Goal: Task Accomplishment & Management: Use online tool/utility

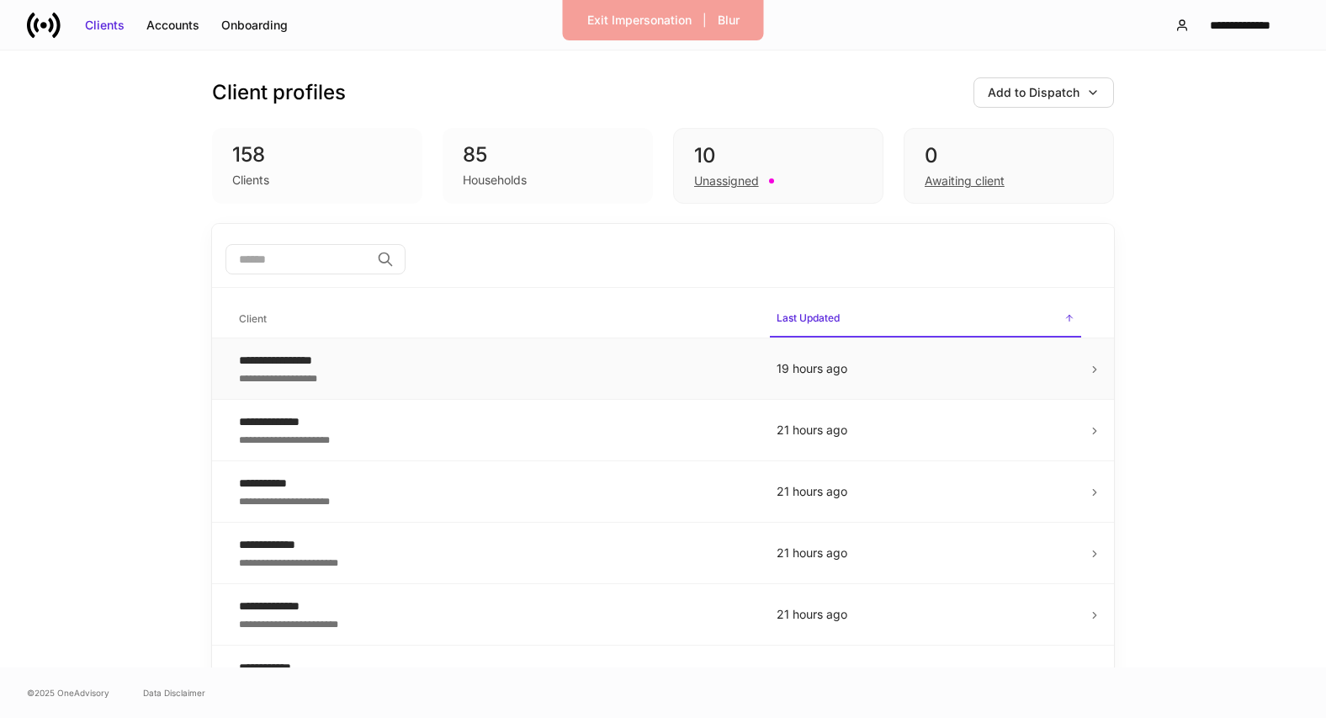
click at [696, 369] on div "**********" at bounding box center [494, 376] width 511 height 17
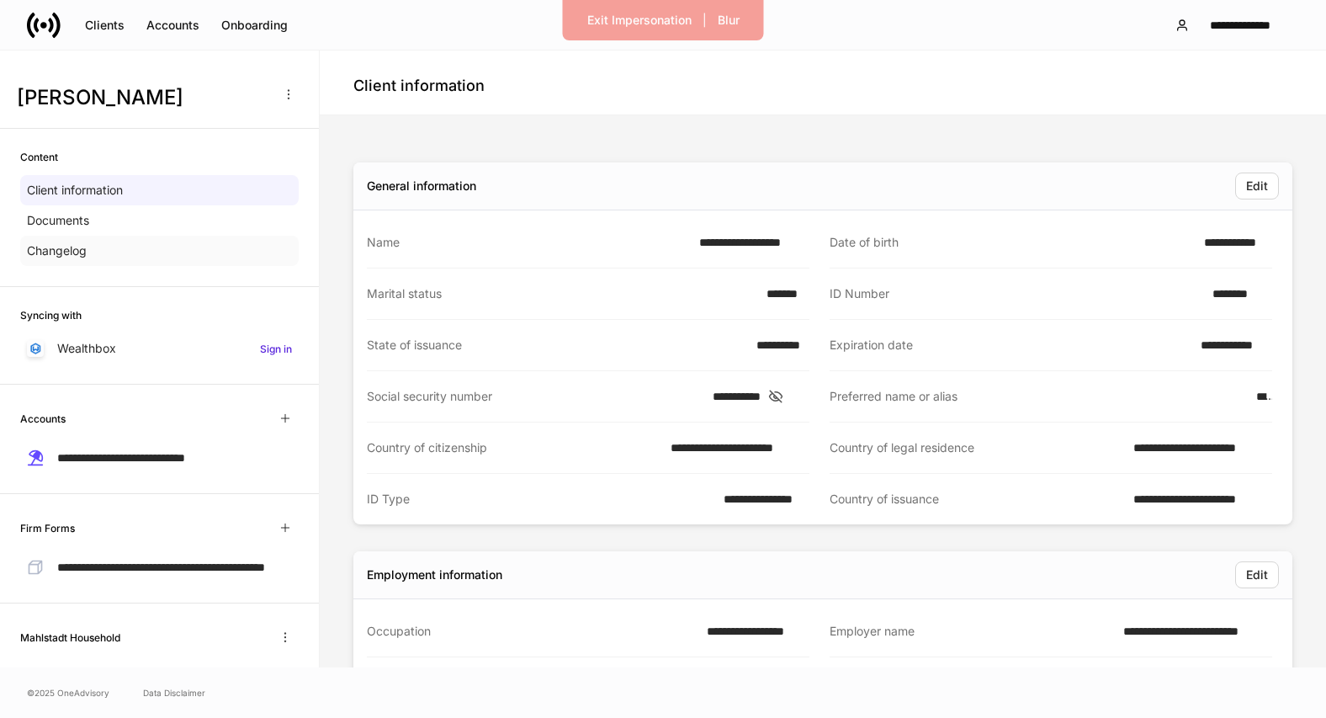
click at [212, 250] on div "Changelog" at bounding box center [159, 251] width 278 height 30
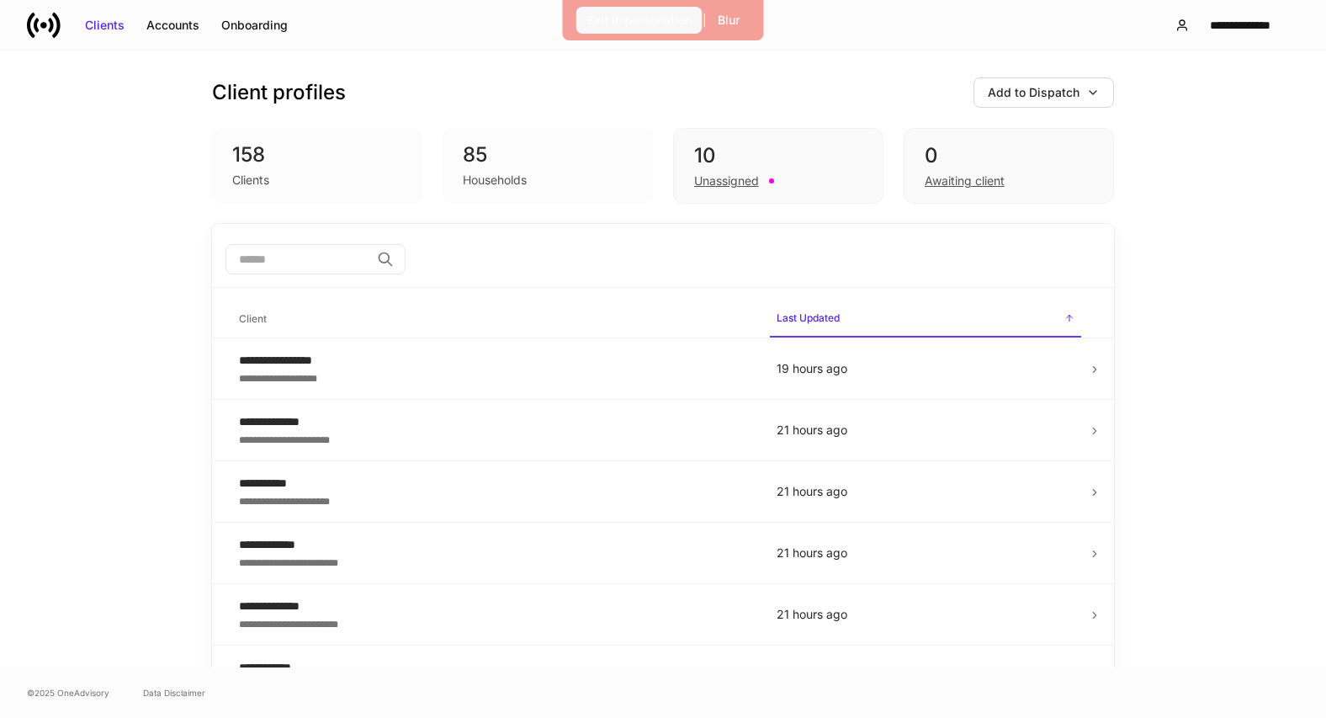
click at [620, 20] on div "Exit Impersonation" at bounding box center [639, 20] width 104 height 17
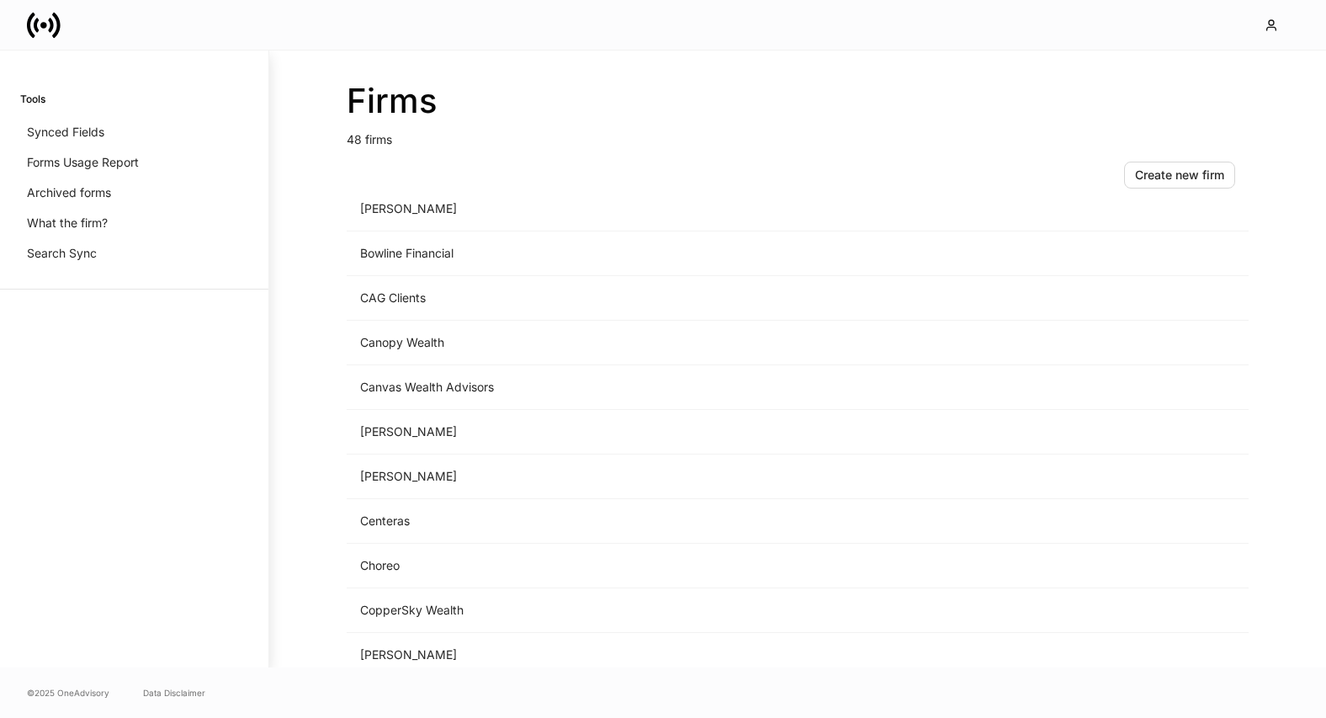
scroll to position [313, 0]
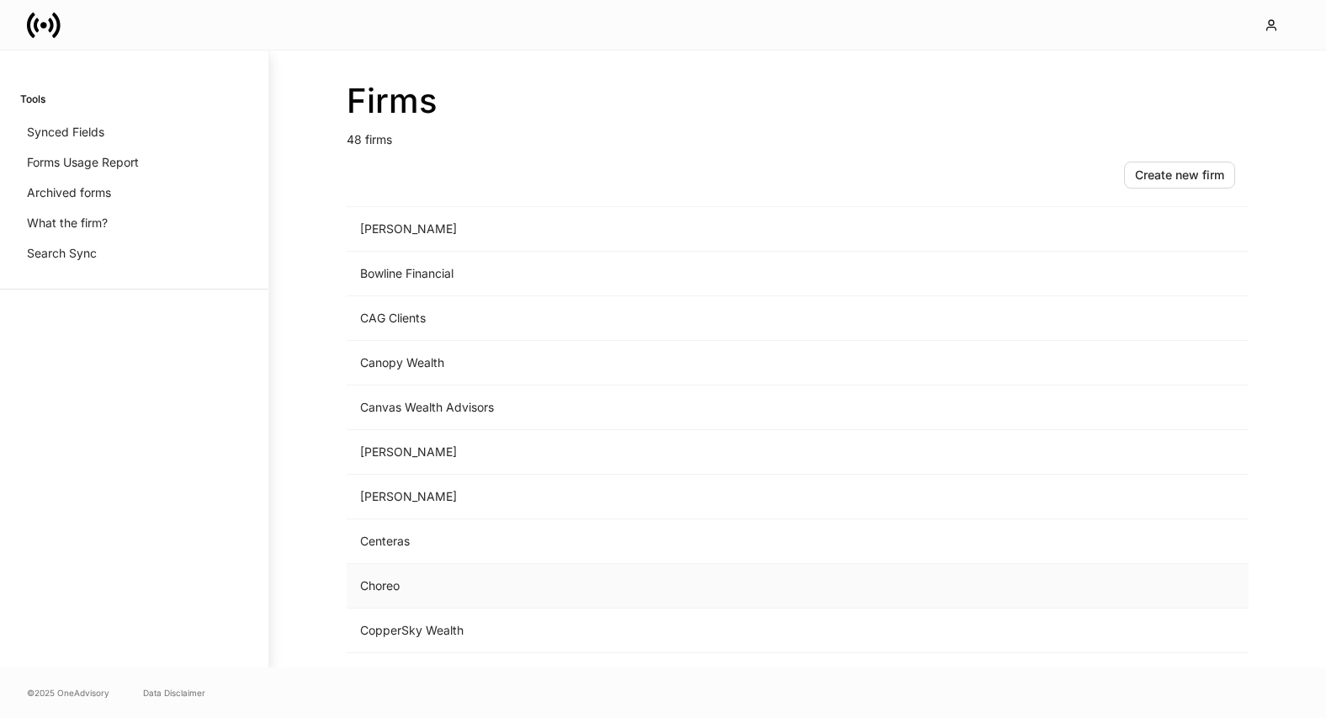
click at [456, 596] on td "Choreo" at bounding box center [658, 586] width 623 height 45
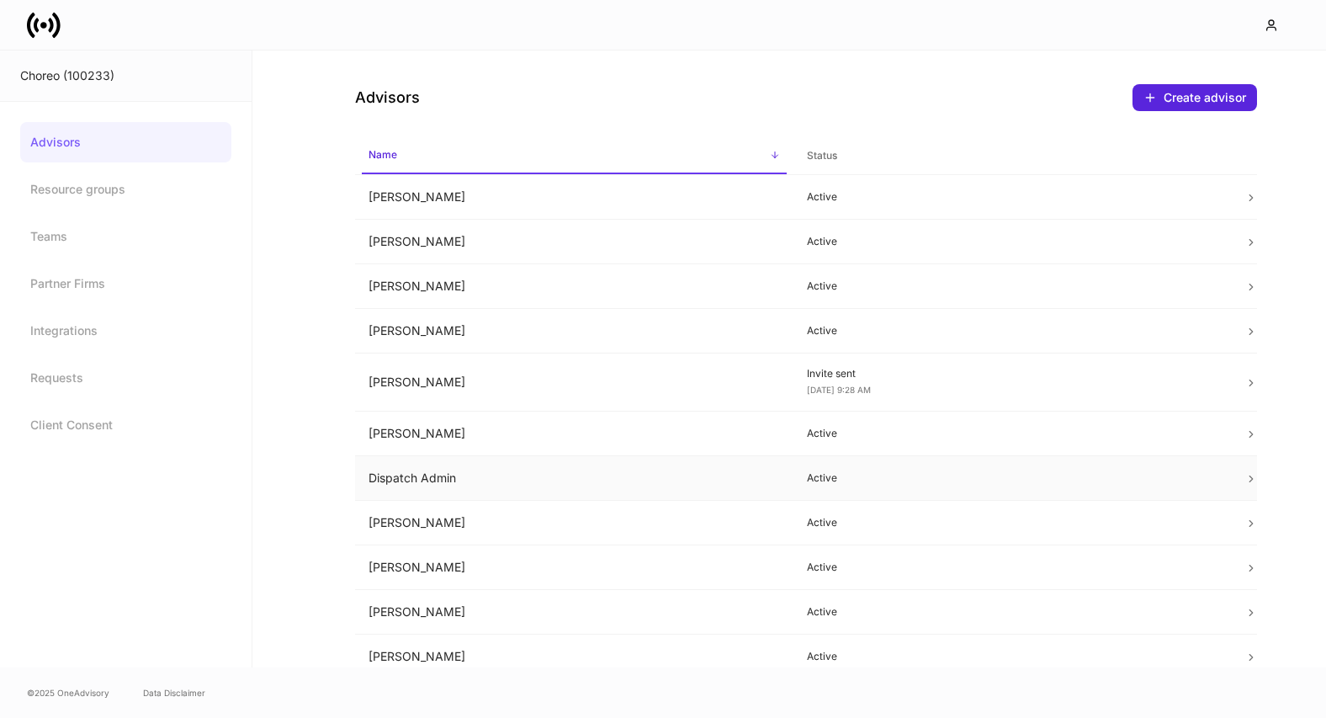
click at [619, 474] on td "Dispatch Admin" at bounding box center [574, 478] width 438 height 45
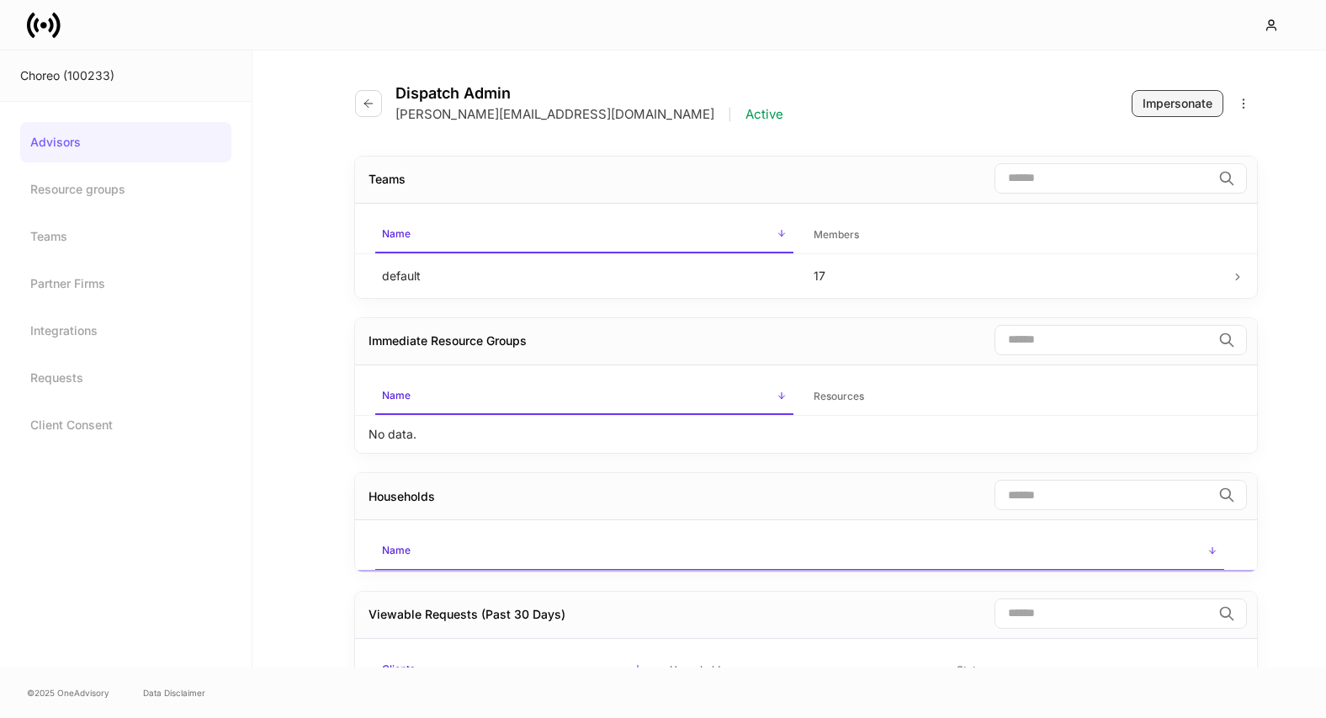
click at [1170, 112] on button "Impersonate" at bounding box center [1178, 103] width 92 height 27
